Goal: Information Seeking & Learning: Learn about a topic

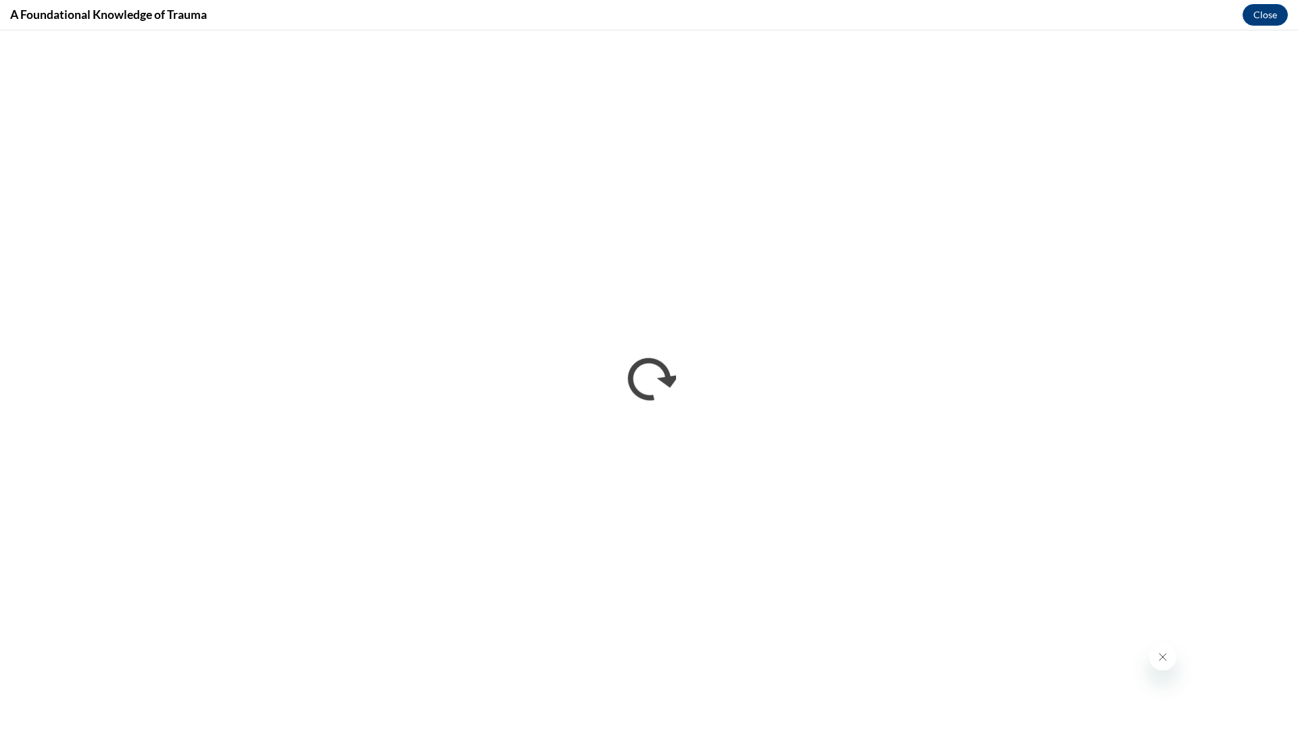
drag, startPoint x: 1031, startPoint y: 1, endPoint x: 1225, endPoint y: 0, distance: 194.1
click at [1158, 0] on div "A Foundational Knowledge of Trauma Close" at bounding box center [649, 15] width 1298 height 30
click at [1263, 10] on button "Close" at bounding box center [1265, 15] width 45 height 22
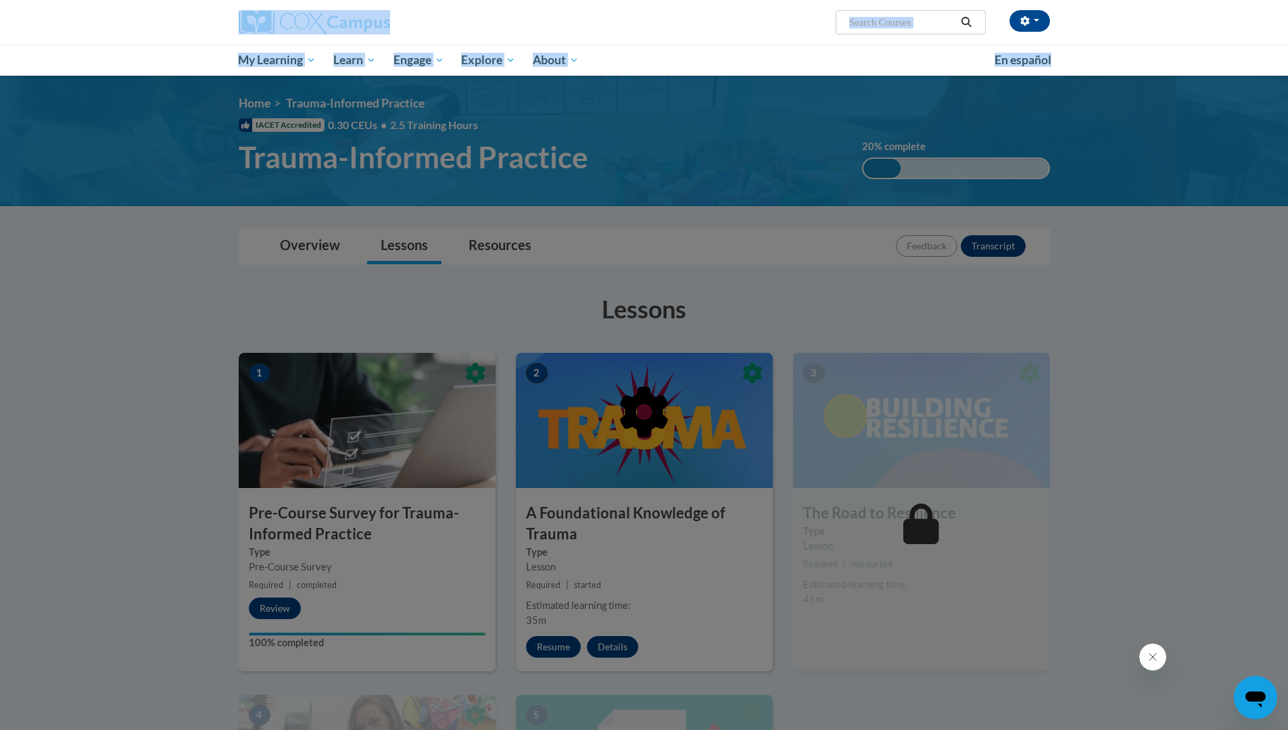
click at [1204, 45] on div "[PERSON_NAME] (Eastern Daylight Time GMT-0400 ) My Profile Inbox My Transcripts…" at bounding box center [644, 38] width 1288 height 76
drag, startPoint x: 1204, startPoint y: 45, endPoint x: 1206, endPoint y: 26, distance: 19.0
click at [1204, 26] on div "[PERSON_NAME] (Eastern Daylight Time GMT-0400 ) My Profile Inbox My Transcripts…" at bounding box center [644, 38] width 1288 height 76
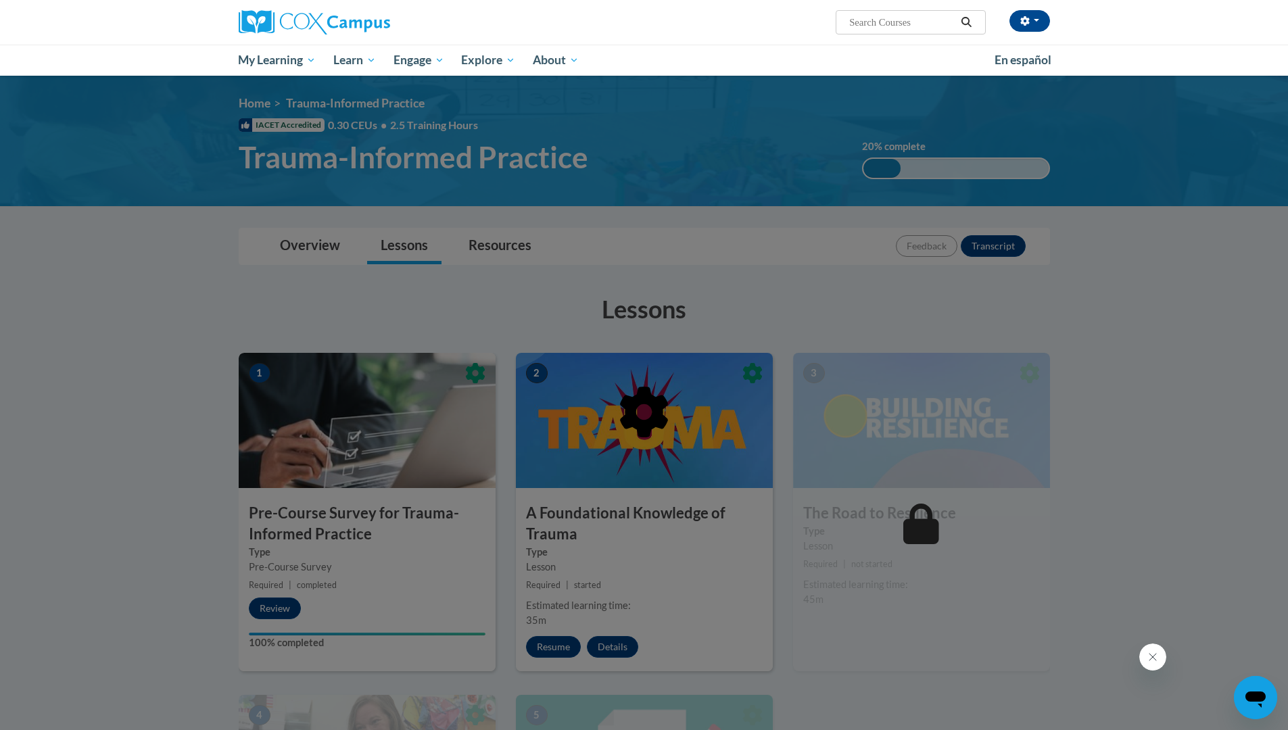
click at [1218, 27] on div "[PERSON_NAME] (Eastern Daylight Time GMT-0400 ) My Profile Inbox My Transcripts…" at bounding box center [644, 38] width 1288 height 76
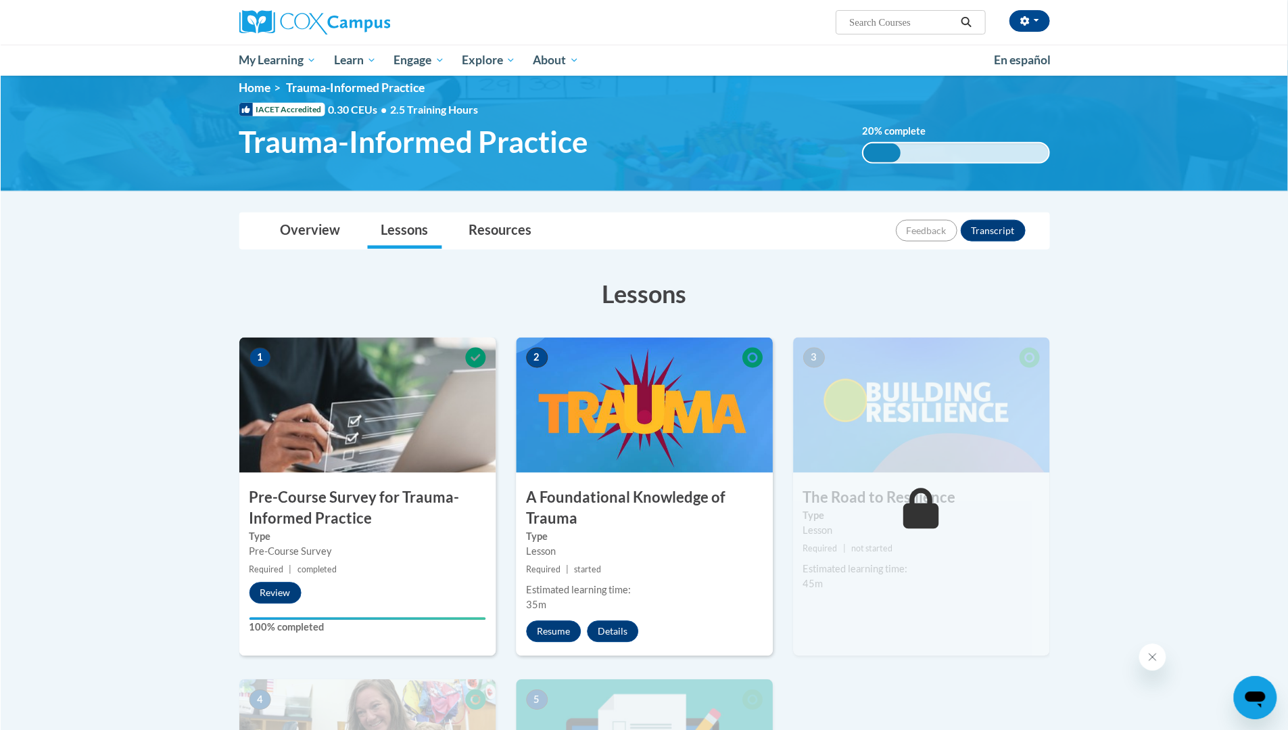
scroll to position [7, 0]
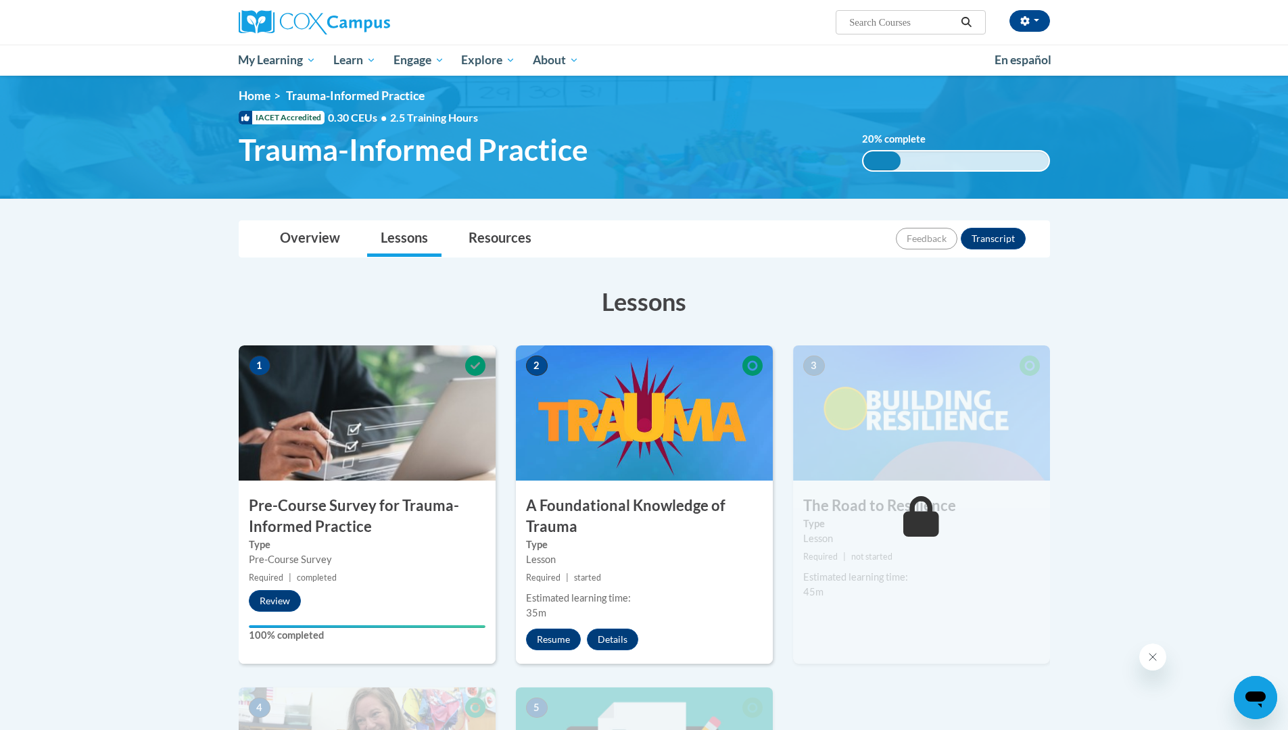
drag, startPoint x: 864, startPoint y: 718, endPoint x: 797, endPoint y: 721, distance: 67.7
click at [864, 719] on div "1 Pre-Course Survey for Trauma-Informed Practice Type Pre-Course Survey Require…" at bounding box center [645, 673] width 832 height 655
